Goal: Task Accomplishment & Management: Use online tool/utility

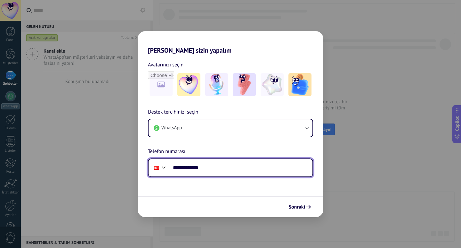
click at [225, 173] on input "**********" at bounding box center [241, 167] width 143 height 15
type input "**********"
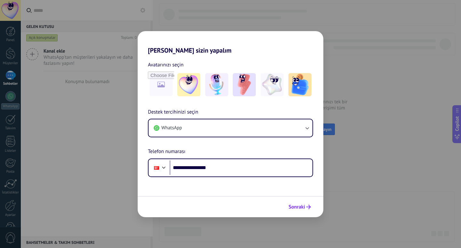
click at [295, 204] on span "Sonraki" at bounding box center [297, 206] width 17 height 4
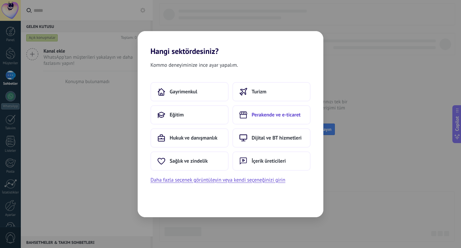
click at [287, 119] on button "Perakende ve e-ticaret" at bounding box center [272, 114] width 78 height 19
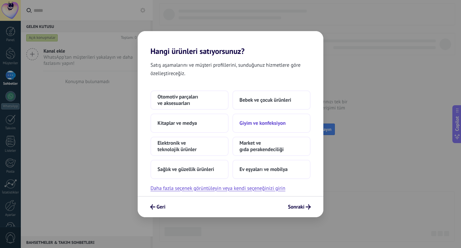
click at [259, 129] on button "Giyim ve konfeksiyon" at bounding box center [272, 122] width 78 height 19
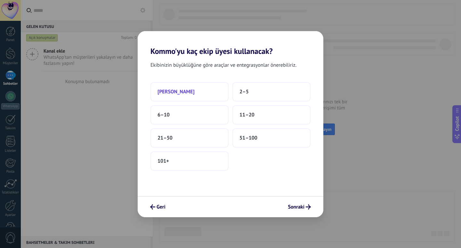
click at [204, 88] on button "[PERSON_NAME]" at bounding box center [190, 91] width 78 height 19
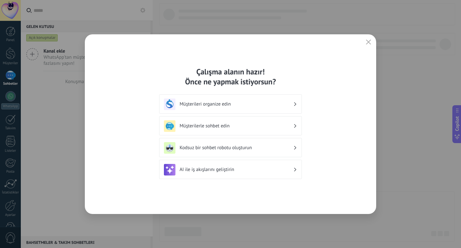
click at [244, 100] on div "Müşterileri organize edin" at bounding box center [230, 104] width 133 height 12
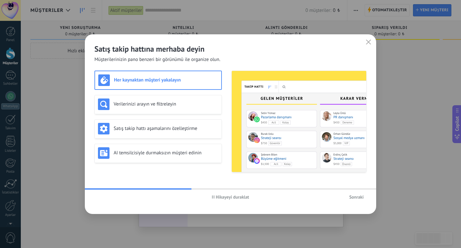
click at [354, 197] on span "Sonraki" at bounding box center [356, 196] width 14 height 4
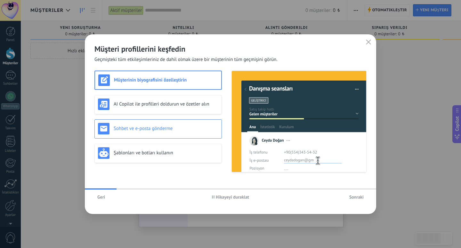
click at [168, 129] on h3 "Sohbet ve e-posta gönderme" at bounding box center [166, 128] width 105 height 6
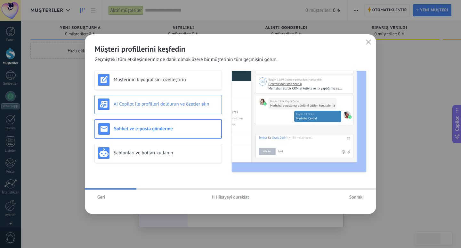
click at [172, 111] on div "AI Copilot ile profilleri doldurun ve özetler alın" at bounding box center [157, 104] width 127 height 19
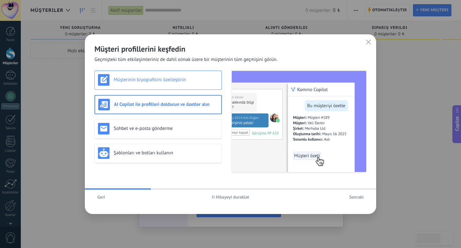
click at [170, 86] on div "Müşterinin biyografisini özelleştirin" at bounding box center [157, 79] width 127 height 19
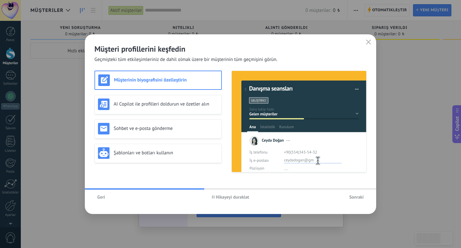
click at [355, 197] on span "Sonraki" at bounding box center [356, 196] width 14 height 4
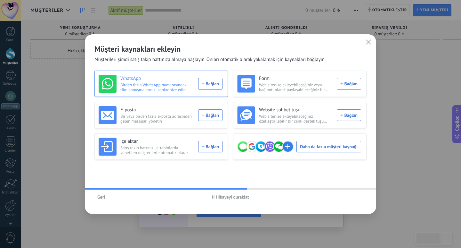
click at [201, 85] on div "WhatsApp Birden fazla WhatsApp numarasındaki tüm konuşmalarınızı senkronize edi…" at bounding box center [161, 84] width 124 height 18
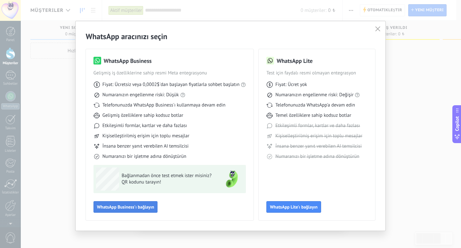
click at [140, 204] on span "WhatsApp Business'ı bağlayın" at bounding box center [125, 206] width 57 height 4
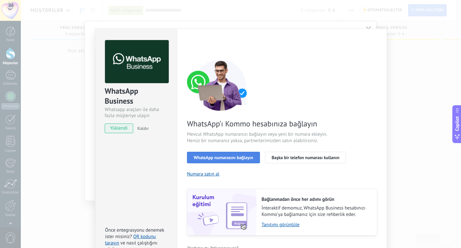
click at [227, 157] on span "WhatsApp numarasını bağlayın" at bounding box center [224, 157] width 60 height 4
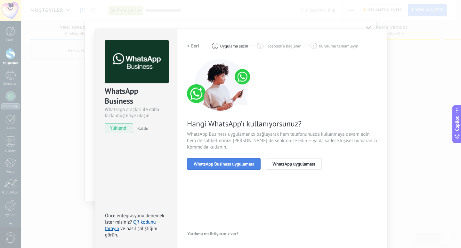
click at [238, 166] on button "WhatsApp Business uygulaması" at bounding box center [224, 164] width 74 height 12
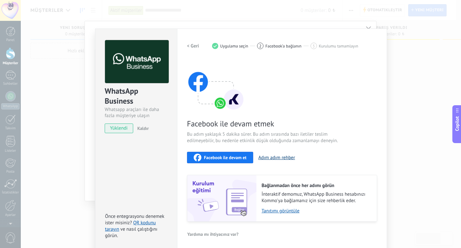
scroll to position [2, 0]
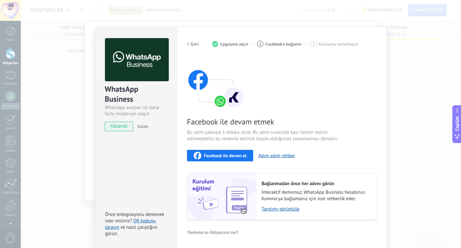
click at [216, 156] on span "Facebook ile devam et" at bounding box center [225, 155] width 43 height 4
click at [416, 80] on div "WhatsApp Business Whatsapp araçları ile daha fazla müşteriye ulaşın yüklendi Ka…" at bounding box center [241, 124] width 440 height 248
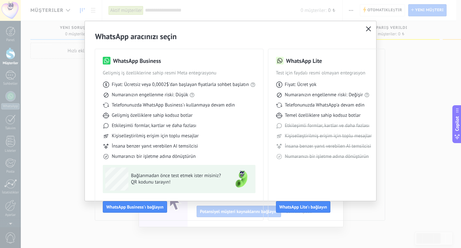
click at [416, 80] on div at bounding box center [241, 124] width 440 height 248
drag, startPoint x: 94, startPoint y: 31, endPoint x: 150, endPoint y: 193, distance: 171.5
click at [99, 55] on div "WhatsApp aracınızı seçin WhatsApp Business Gelişmiş iş özelliklerine sahip resm…" at bounding box center [230, 125] width 291 height 209
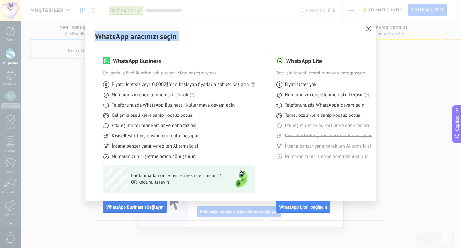
click at [146, 205] on span "WhatsApp Business'ı bağlayın" at bounding box center [134, 206] width 57 height 4
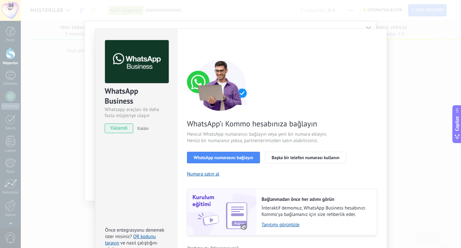
scroll to position [16, 0]
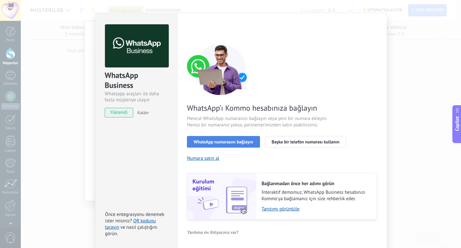
click at [242, 144] on button "WhatsApp numarasını bağlayın" at bounding box center [223, 142] width 73 height 12
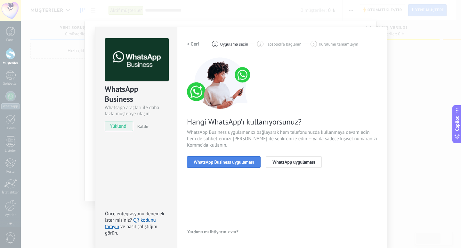
click at [212, 160] on span "WhatsApp Business uygulaması" at bounding box center [224, 162] width 60 height 4
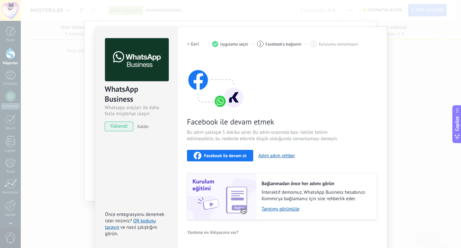
click at [212, 157] on span "Facebook ile devam et" at bounding box center [225, 155] width 43 height 4
